Goal: Transaction & Acquisition: Purchase product/service

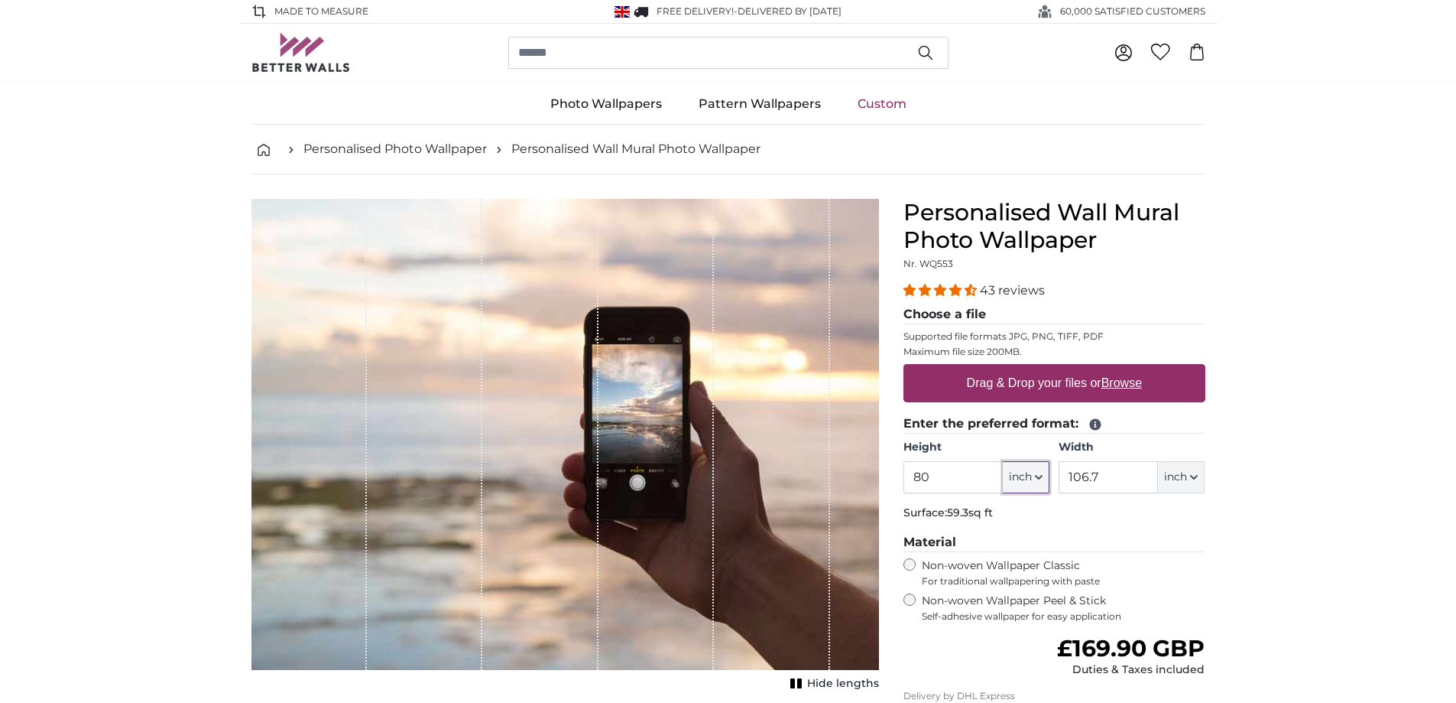
click at [1037, 475] on icon "button" at bounding box center [1039, 477] width 8 height 8
click at [1012, 524] on link "Centimeter (cm)" at bounding box center [1026, 518] width 135 height 28
type input "203.2"
type input "271.1"
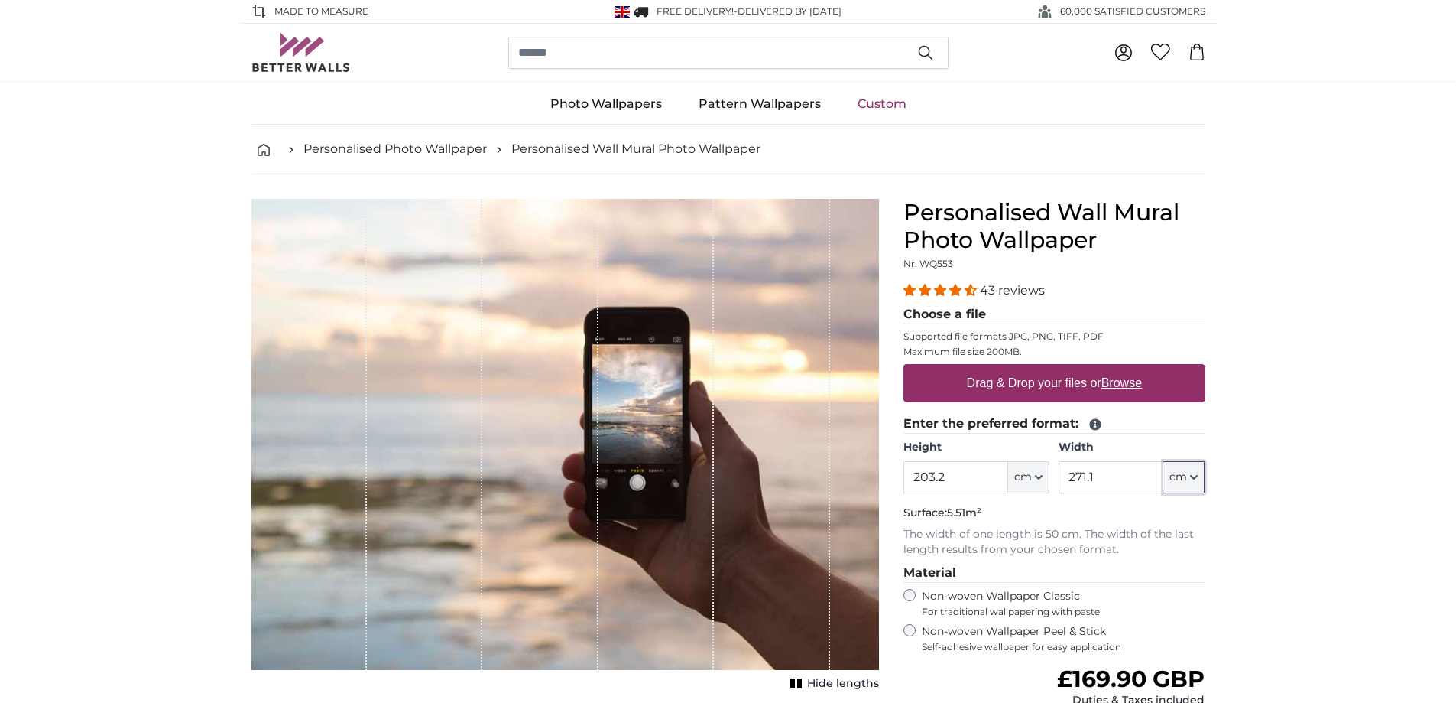
click at [1199, 477] on button "cm" at bounding box center [1183, 477] width 41 height 32
click at [1170, 518] on link "Centimeter (cm)" at bounding box center [1185, 518] width 135 height 28
click at [1048, 381] on label "Drag & Drop your files or Browse" at bounding box center [1053, 383] width 187 height 31
click at [1048, 368] on input "Drag & Drop your files or Browse" at bounding box center [1055, 366] width 302 height 5
type input "**********"
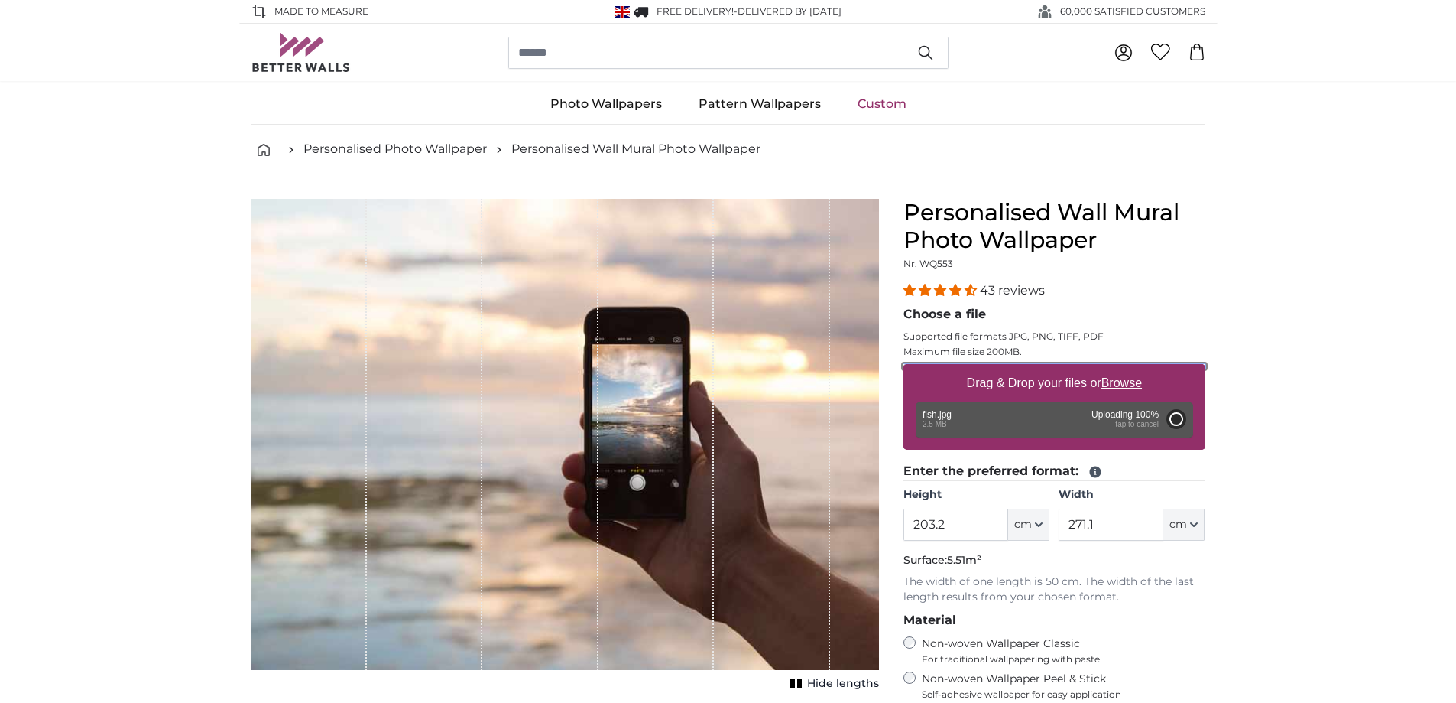
type input "200"
type input "98"
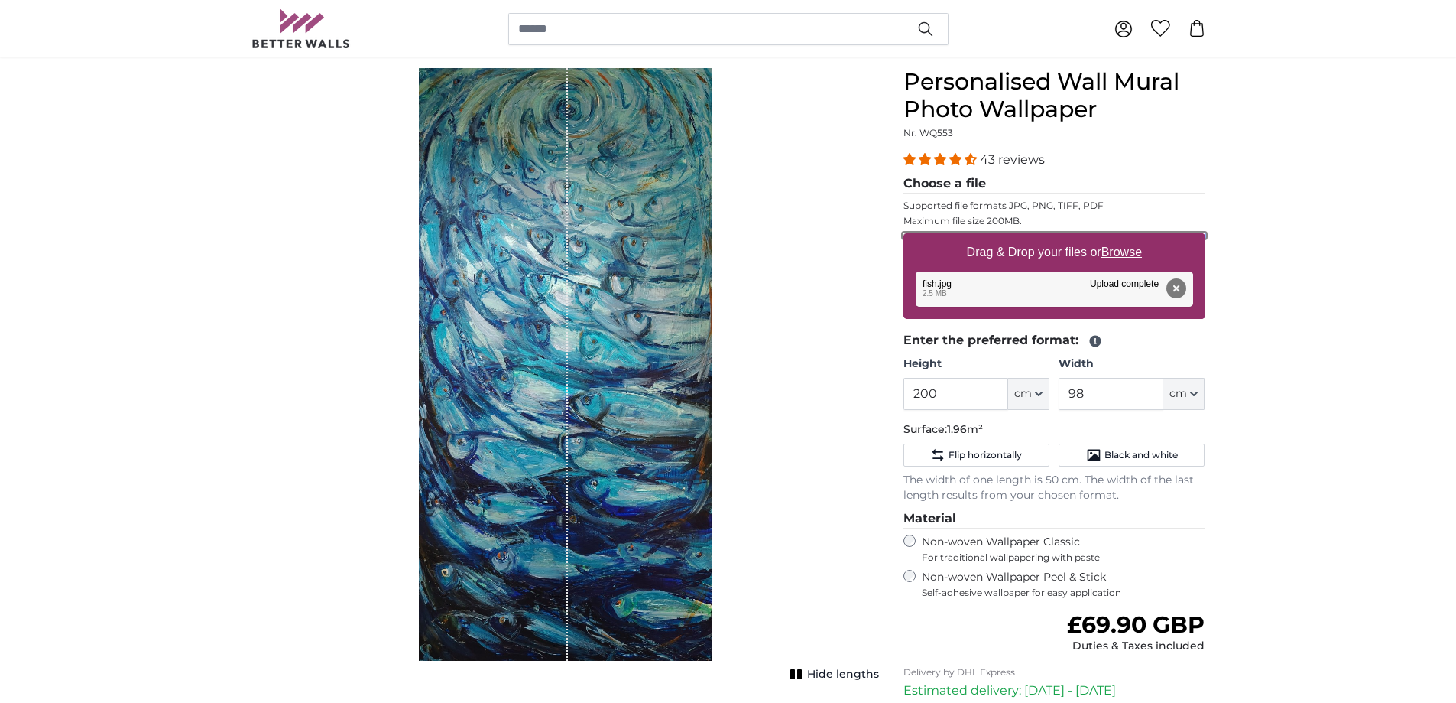
scroll to position [229, 0]
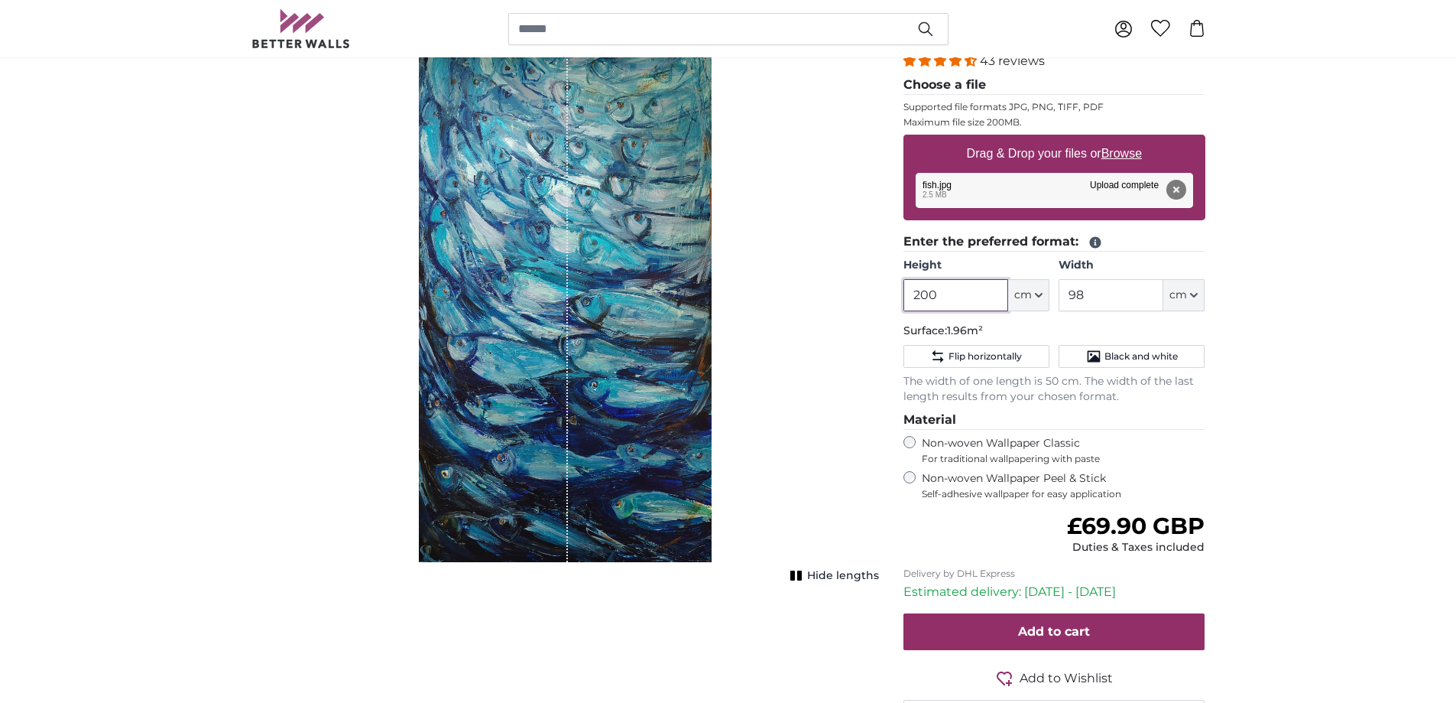
click at [942, 294] on input "200" at bounding box center [956, 295] width 105 height 32
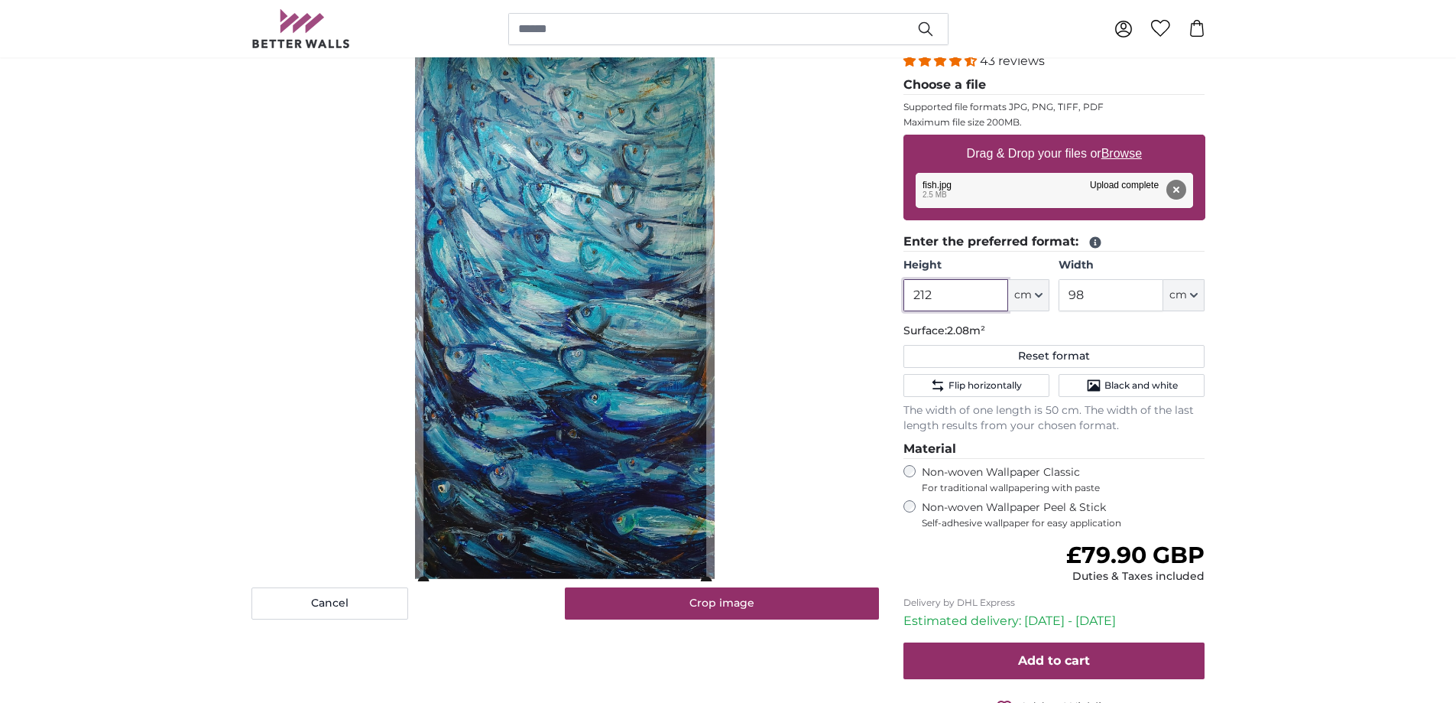
type input "212"
click at [1085, 293] on input "98" at bounding box center [1111, 295] width 105 height 32
type input "9"
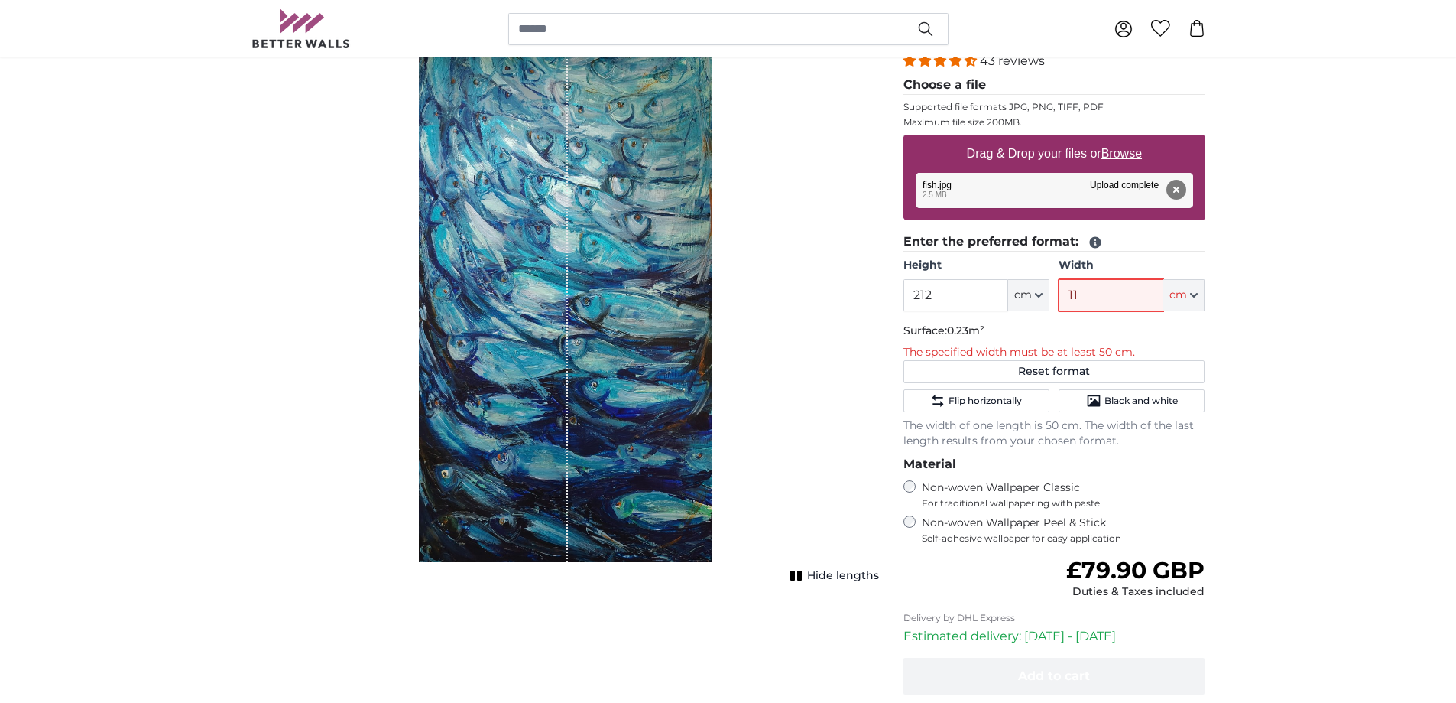
type input "117"
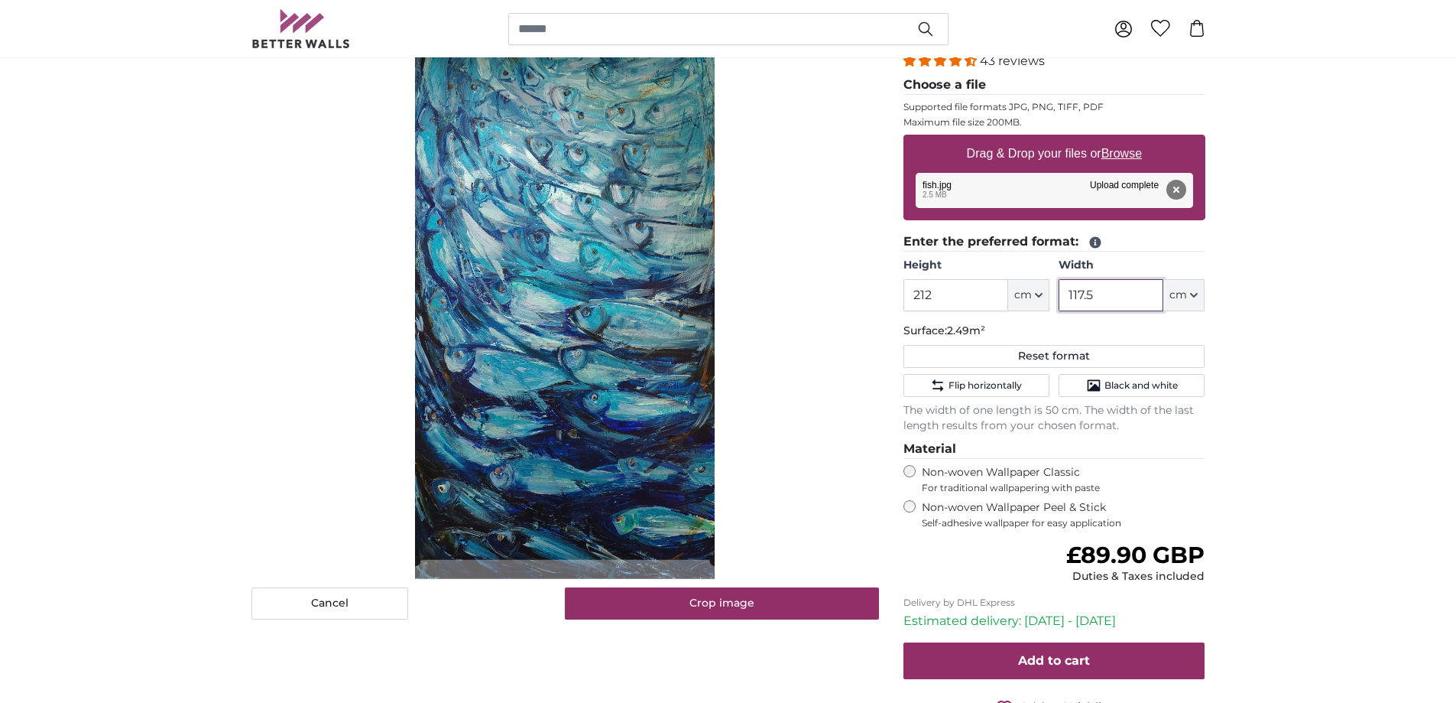
click at [598, 340] on cropper-handle at bounding box center [565, 289] width 300 height 540
click at [600, 296] on cropper-handle at bounding box center [565, 299] width 300 height 540
click at [560, 385] on cropper-handle at bounding box center [565, 311] width 300 height 540
click at [570, 558] on cropper-handle at bounding box center [565, 311] width 300 height 540
click at [615, 545] on cropper-handle at bounding box center [565, 311] width 300 height 540
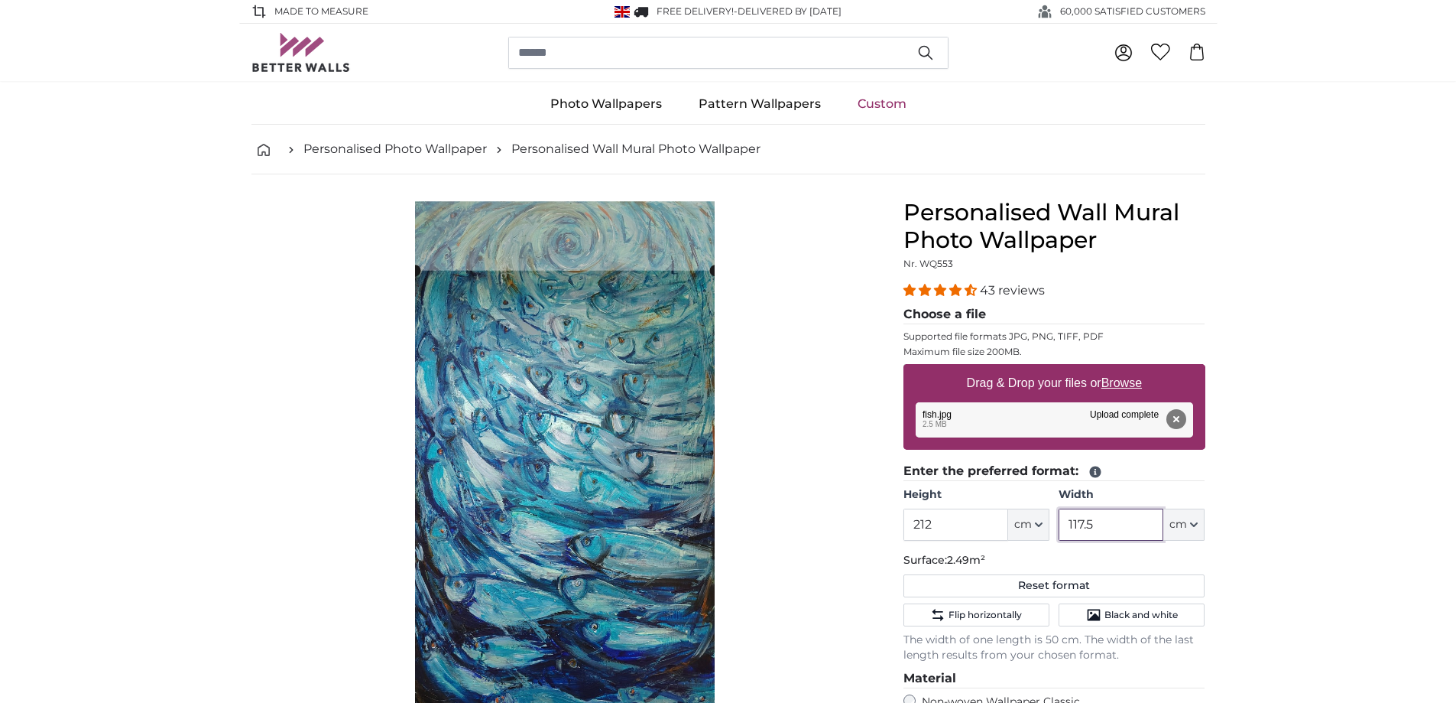
scroll to position [76, 0]
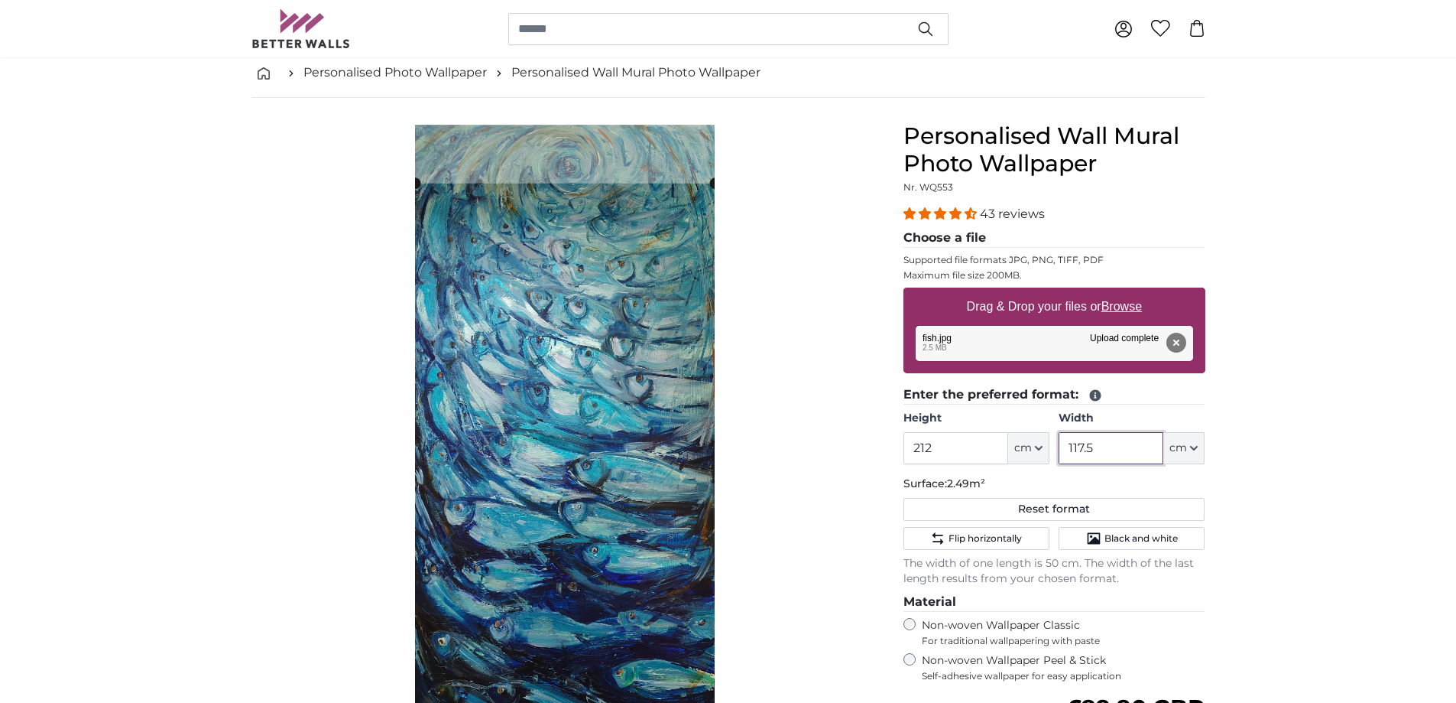
click at [576, 115] on product-detail "Cancel Crop image Hide lengths Personalised Wall Mural Photo Wallpaper Nr. WQ55…" at bounding box center [728, 521] width 978 height 846
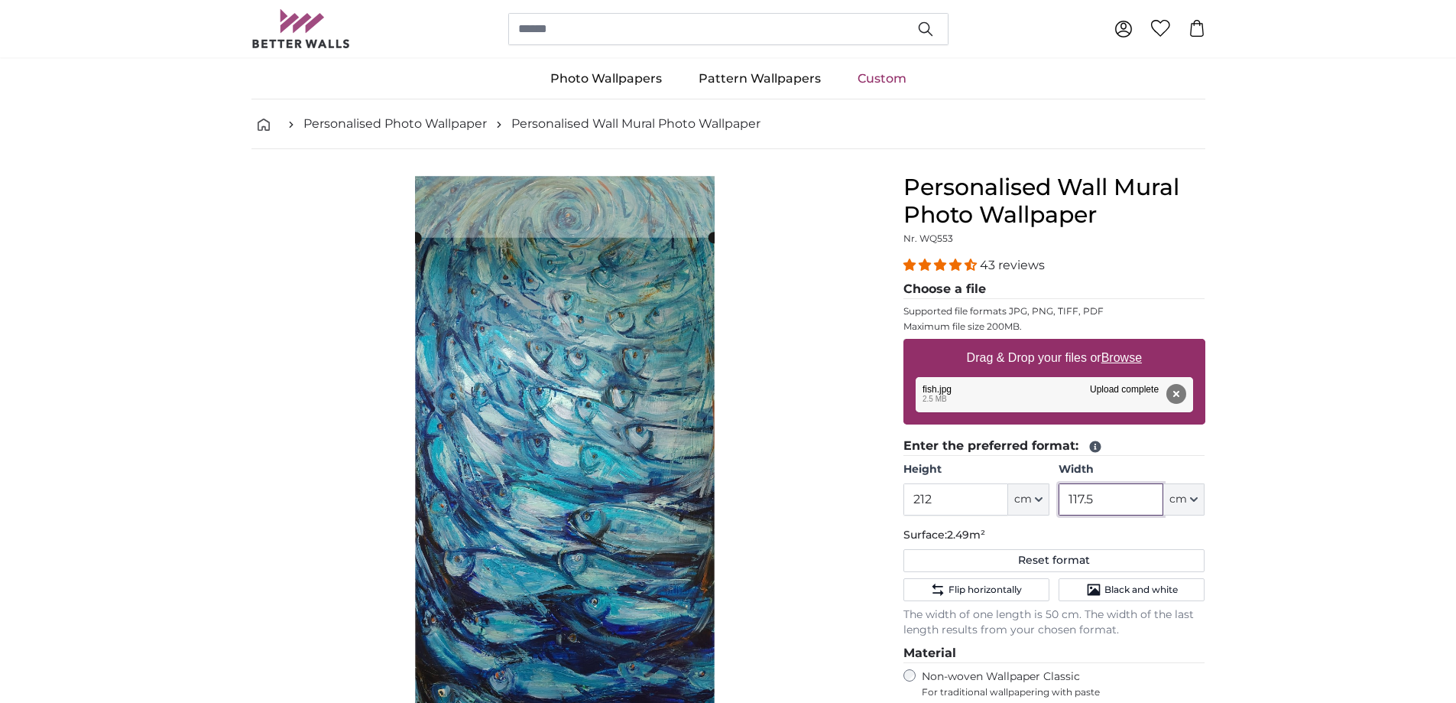
scroll to position [0, 0]
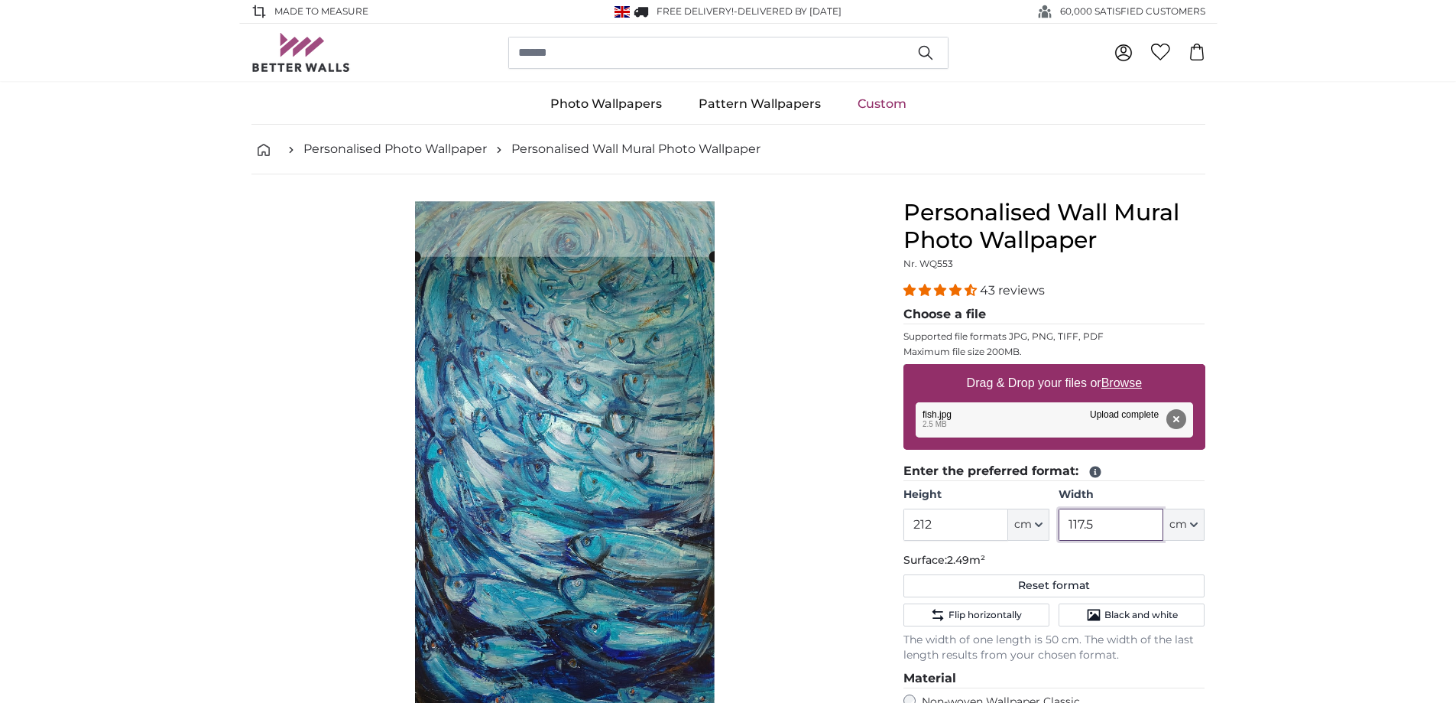
click at [0, 0] on slot at bounding box center [0, 0] width 0 height 0
click at [599, 197] on product-detail "Cancel Crop image Hide lengths Personalised Wall Mural Photo Wallpaper Nr. WQ55…" at bounding box center [728, 597] width 978 height 846
click at [0, 0] on slot at bounding box center [0, 0] width 0 height 0
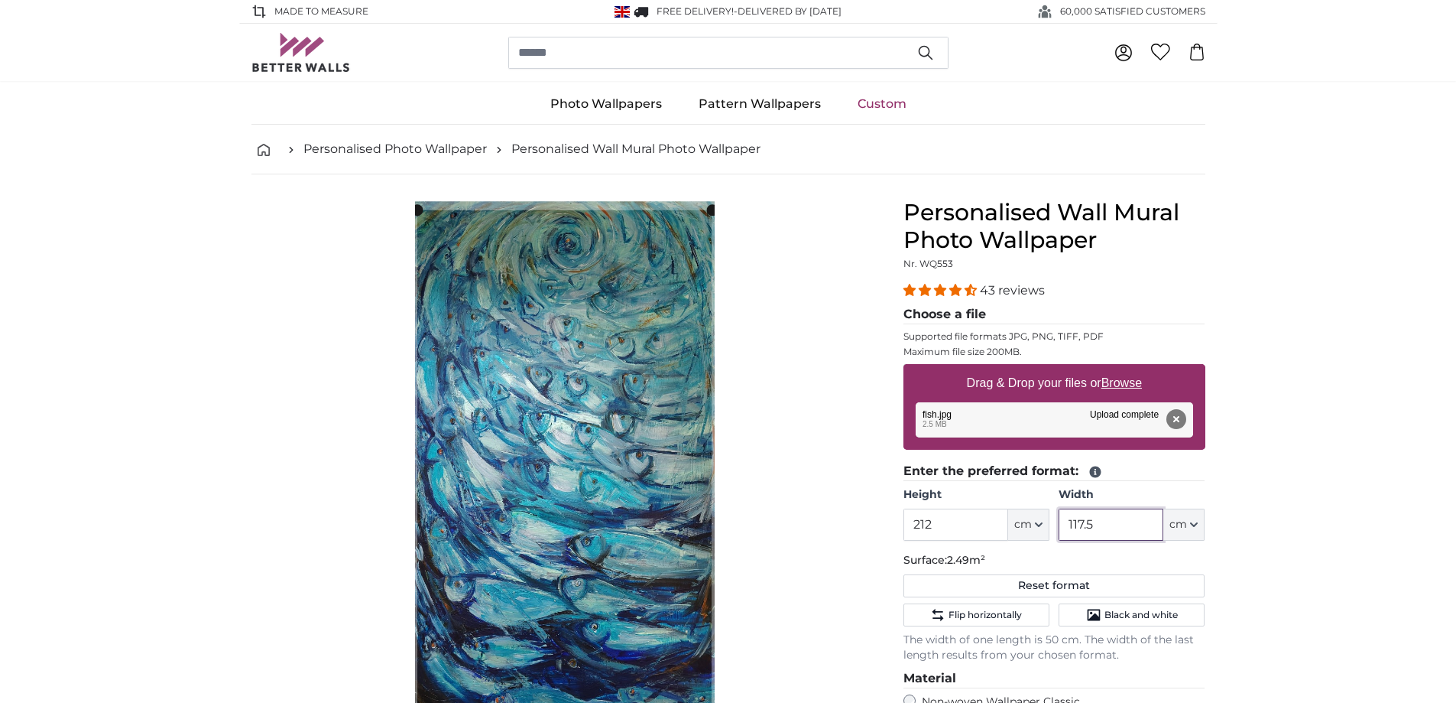
click at [562, 185] on product-detail "Cancel Crop image Hide lengths Personalised Wall Mural Photo Wallpaper Nr. WQ55…" at bounding box center [728, 597] width 978 height 846
type input "117.5"
click at [560, 181] on product-detail "Cancel Crop image Hide lengths Personalised Wall Mural Photo Wallpaper Nr. WQ55…" at bounding box center [728, 597] width 978 height 846
click at [557, 173] on nav "Personalised Photo Wallpaper Personalised Wall Mural Photo Wallpaper" at bounding box center [728, 150] width 954 height 50
click at [594, 203] on cropper-handle at bounding box center [565, 200] width 298 height 11
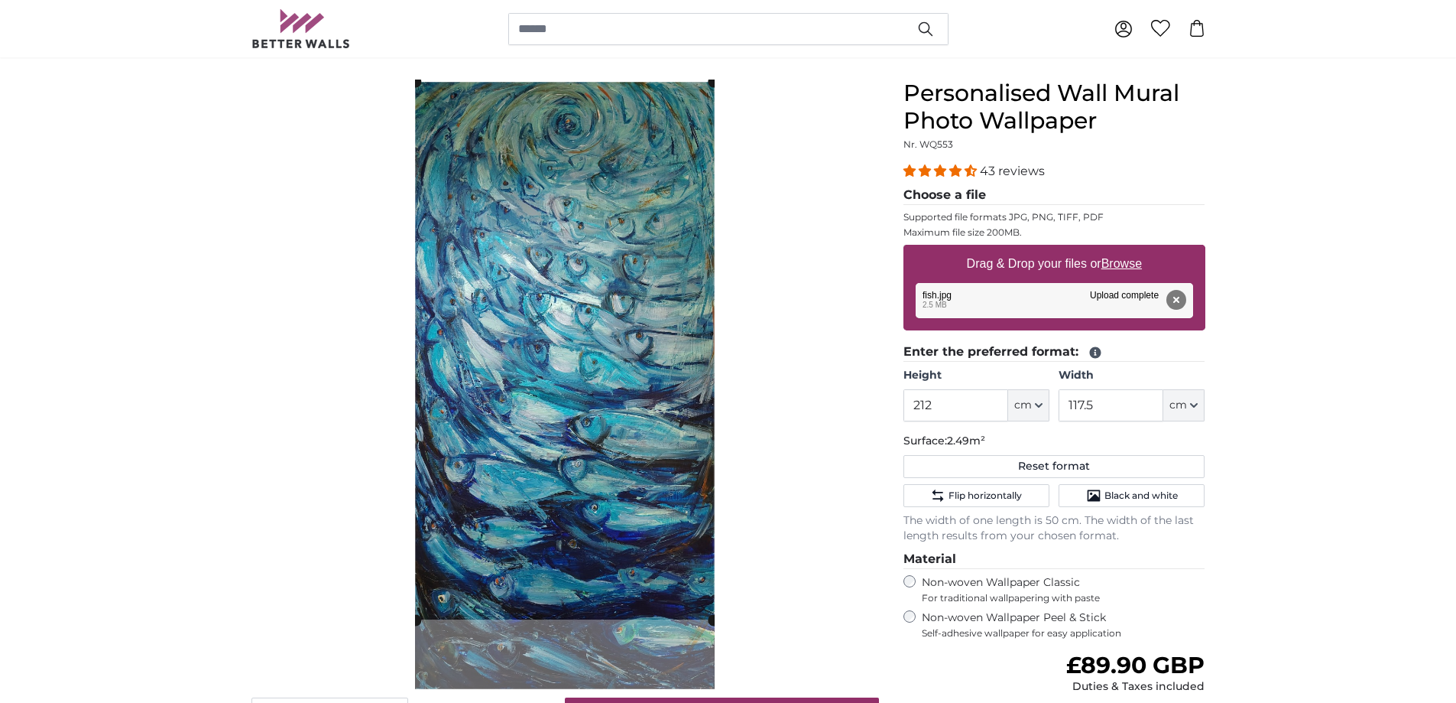
scroll to position [153, 0]
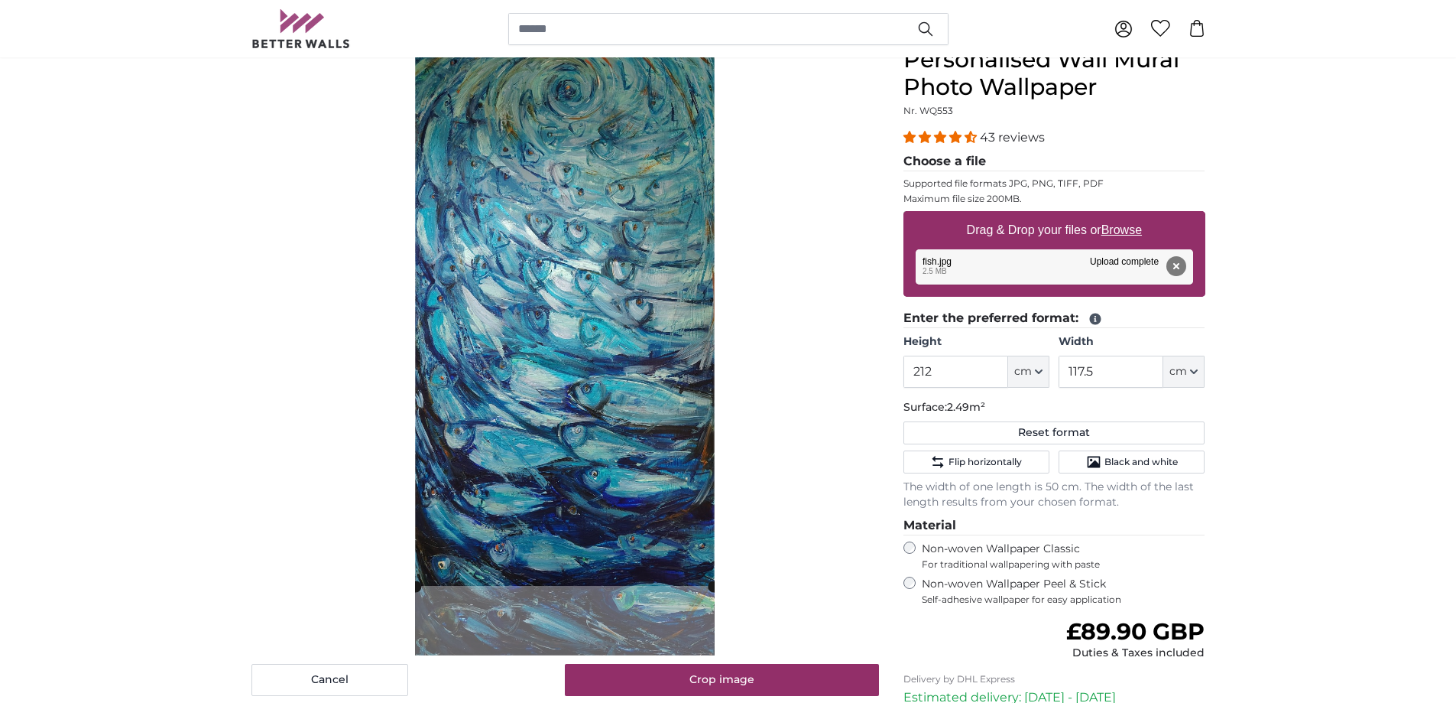
click at [564, 57] on cropper-handle at bounding box center [565, 316] width 298 height 537
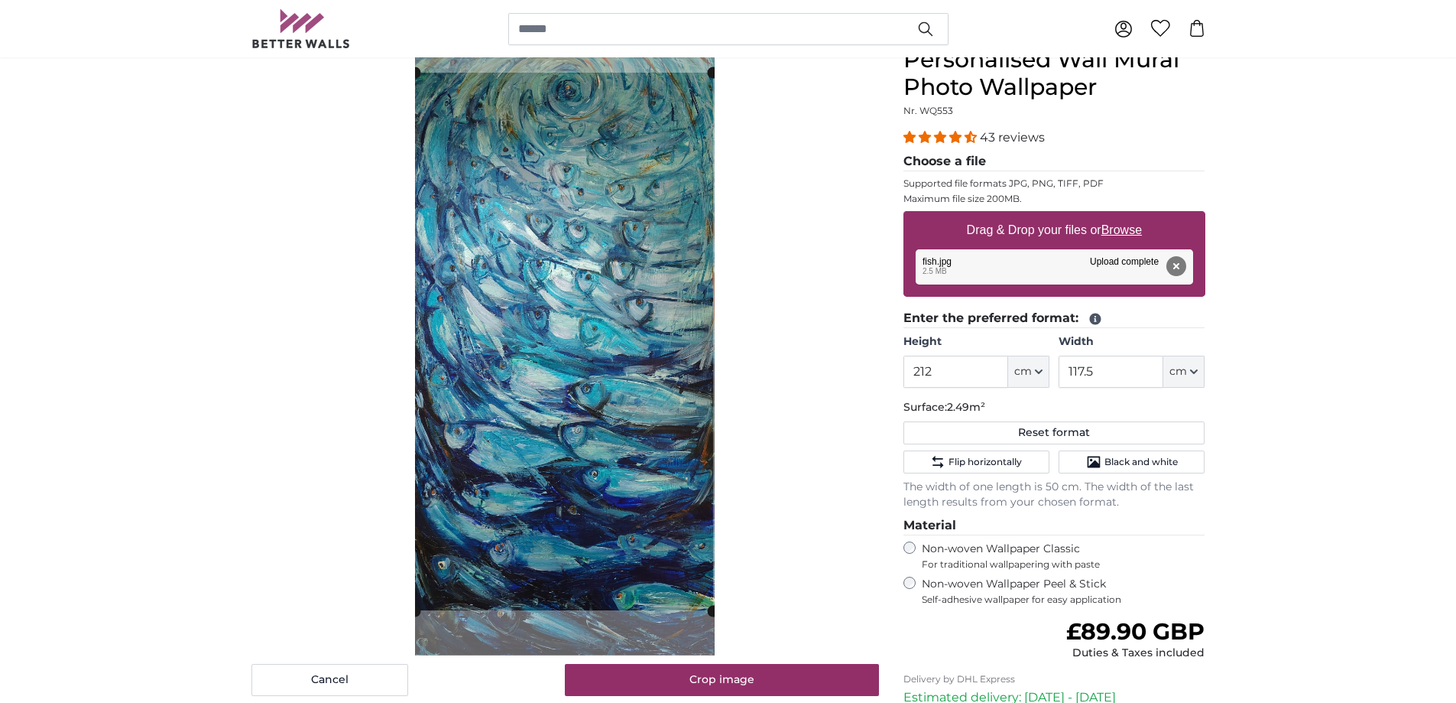
click at [568, 84] on cropper-handle at bounding box center [564, 341] width 298 height 537
